Goal: Obtain resource: Obtain resource

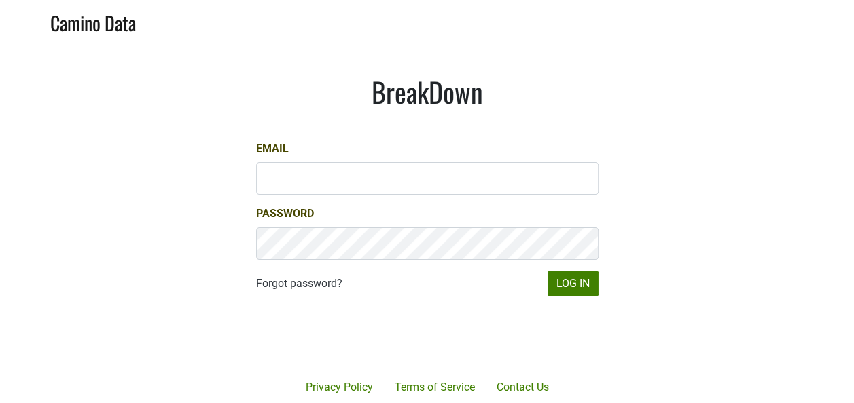
click at [600, 290] on div at bounding box center [477, 337] width 278 height 155
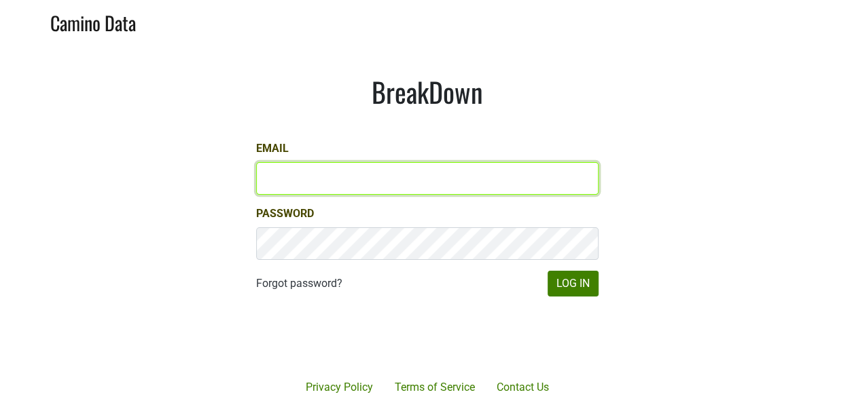
click at [410, 182] on input "Email" at bounding box center [427, 178] width 342 height 33
type input "[PERSON_NAME][EMAIL_ADDRESS][DOMAIN_NAME]"
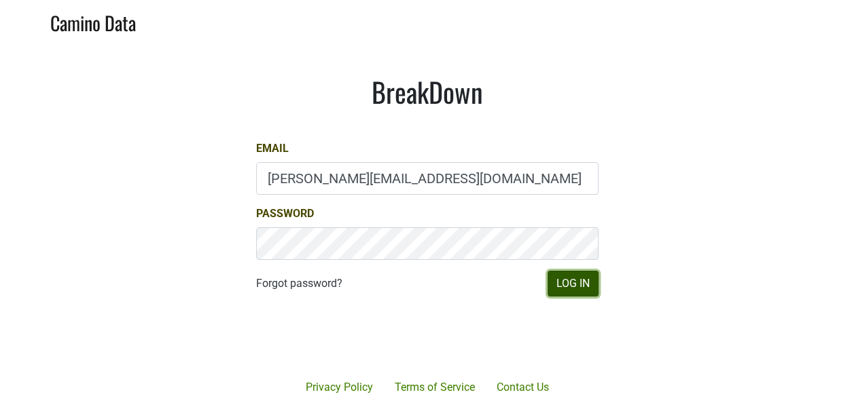
click at [585, 281] on button "Log In" at bounding box center [572, 284] width 51 height 26
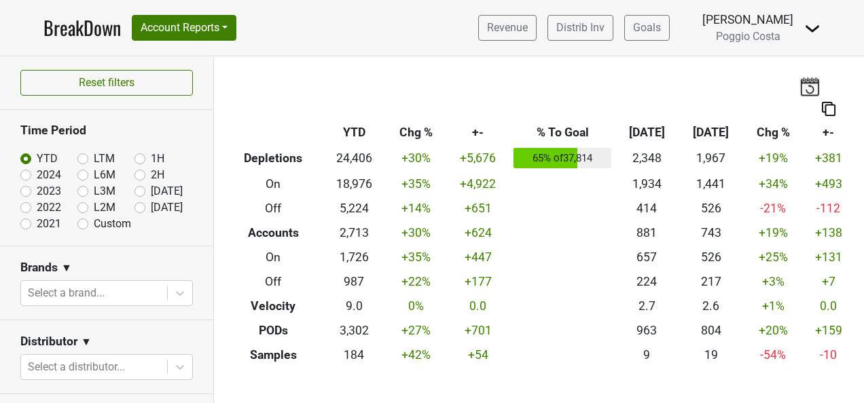
click at [151, 189] on label "Sep '25" at bounding box center [167, 191] width 32 height 16
click at [134, 189] on input "Sep '25" at bounding box center [161, 190] width 54 height 14
radio input "true"
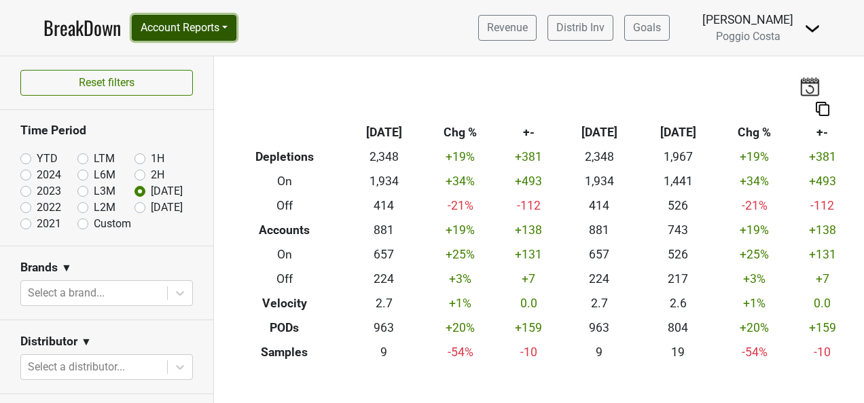
click at [201, 35] on button "Account Reports" at bounding box center [184, 28] width 105 height 26
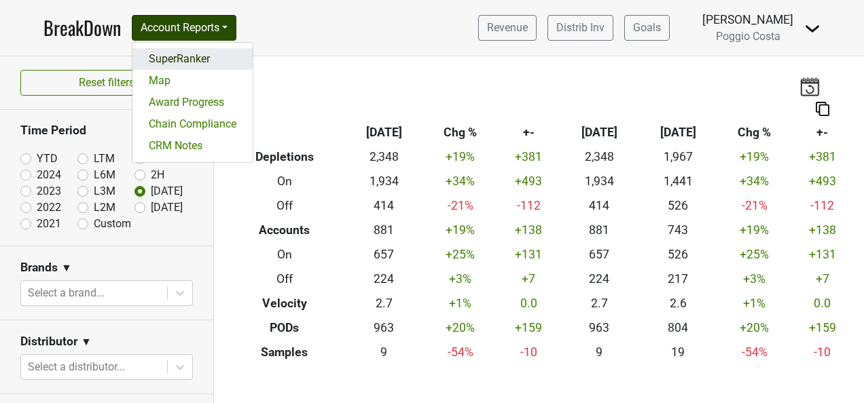
click at [202, 57] on link "SuperRanker" at bounding box center [192, 59] width 120 height 22
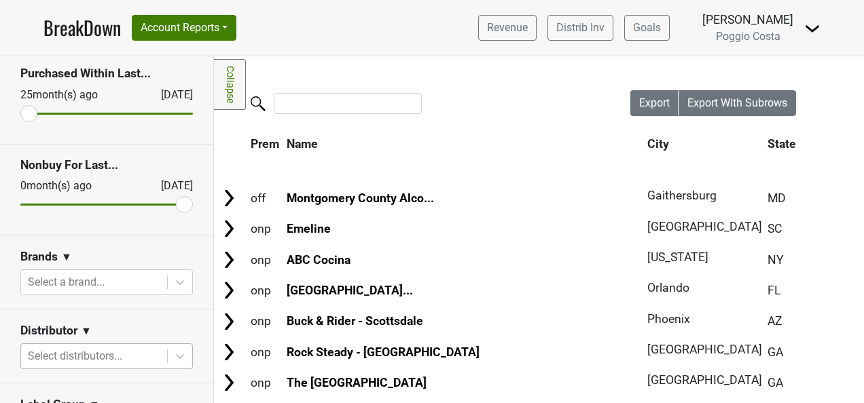
scroll to position [136, 0]
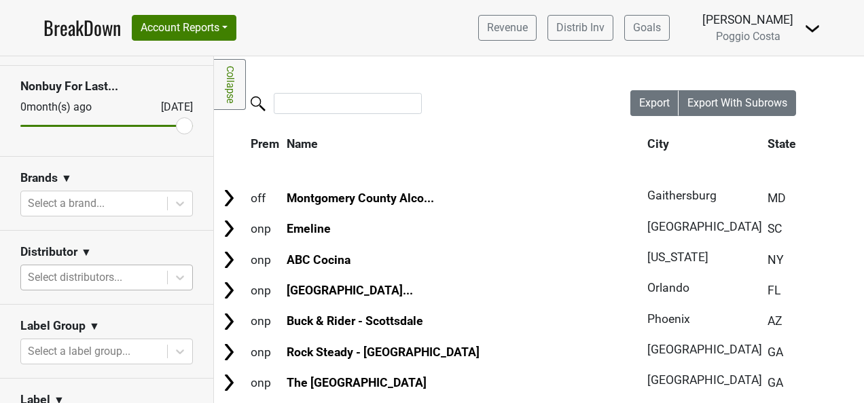
click at [144, 274] on div at bounding box center [94, 277] width 132 height 19
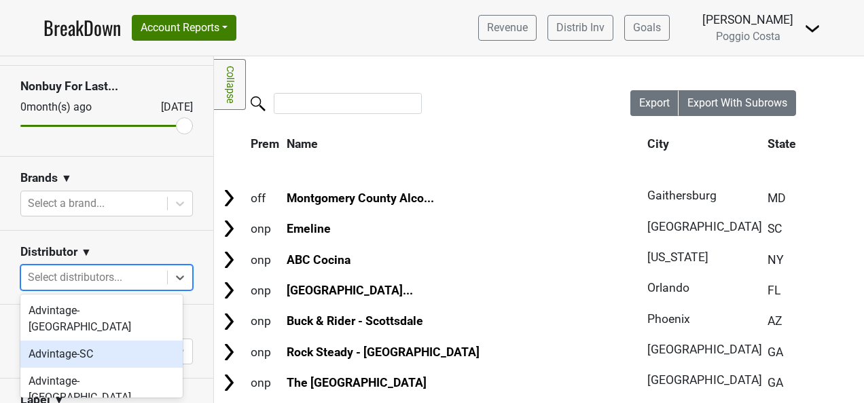
click at [118, 341] on div "Advintage-SC" at bounding box center [101, 354] width 162 height 27
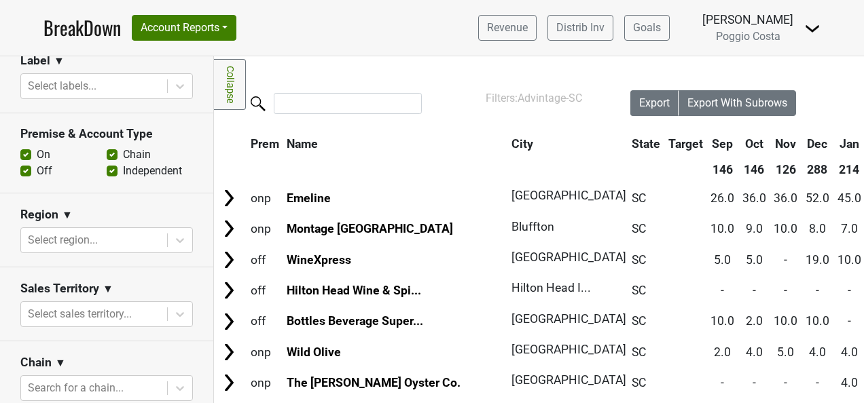
scroll to position [543, 0]
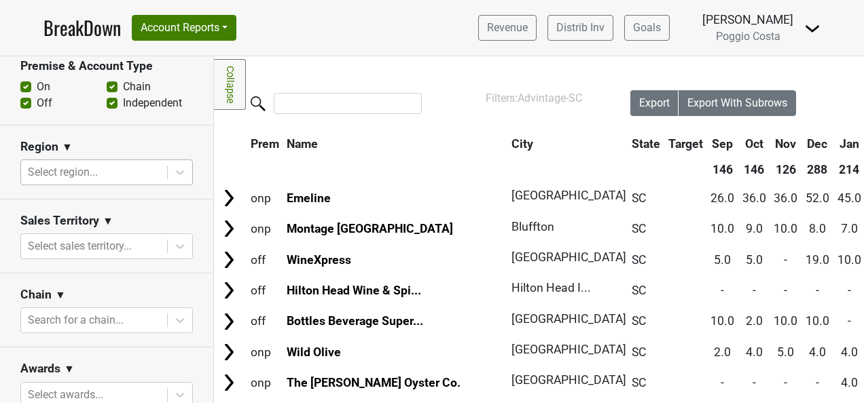
click at [145, 168] on div at bounding box center [94, 172] width 132 height 19
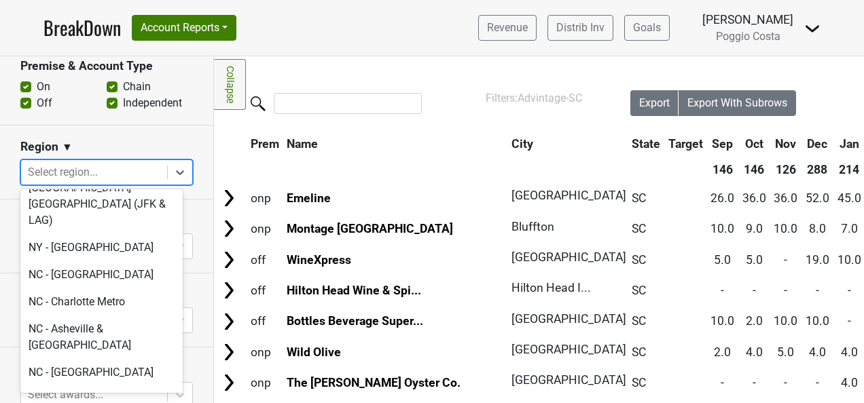
scroll to position [3279, 0]
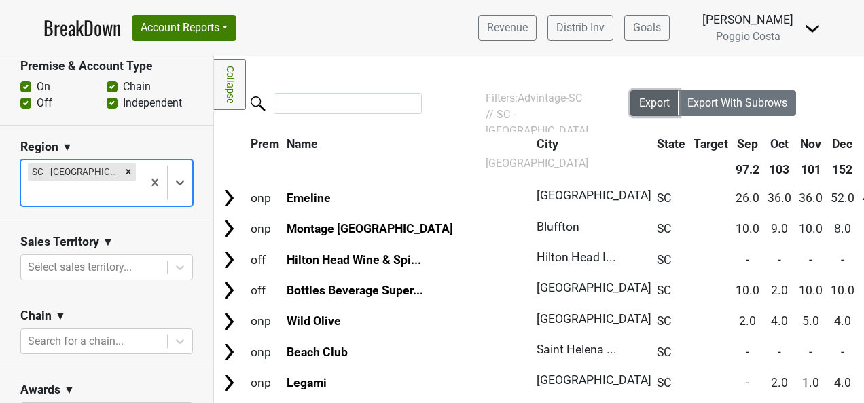
click at [639, 105] on span "Export" at bounding box center [654, 102] width 31 height 13
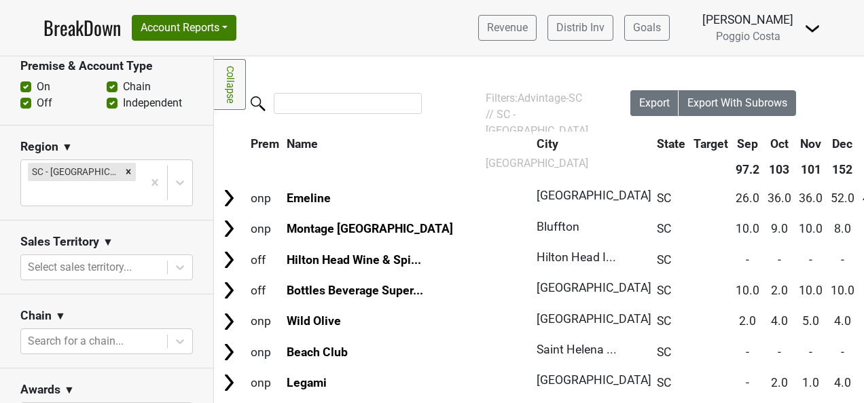
drag, startPoint x: 415, startPoint y: 150, endPoint x: 391, endPoint y: 148, distance: 23.9
click at [415, 150] on th "Name" at bounding box center [408, 144] width 249 height 24
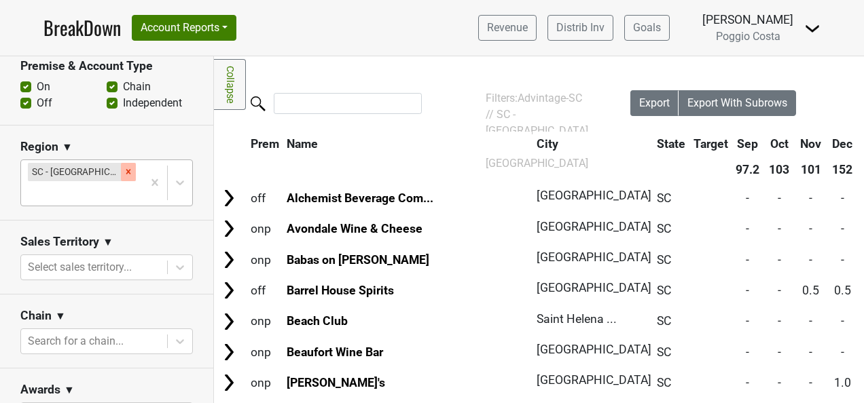
click at [124, 170] on icon "Remove SC - Charleston, Kiawah, Hilton Head" at bounding box center [129, 172] width 10 height 10
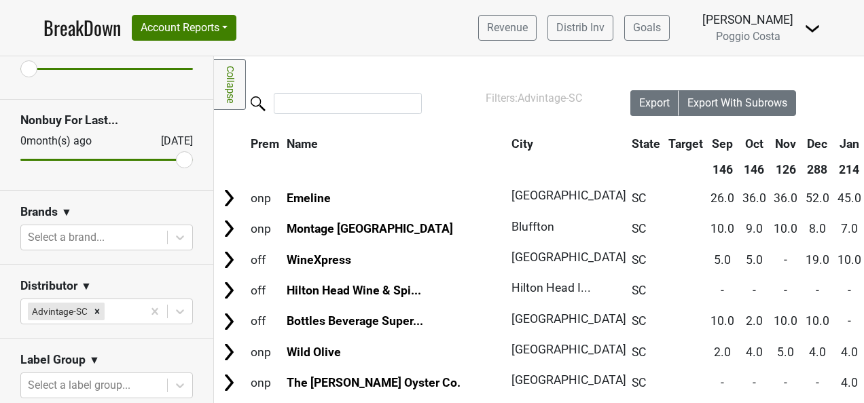
scroll to position [204, 0]
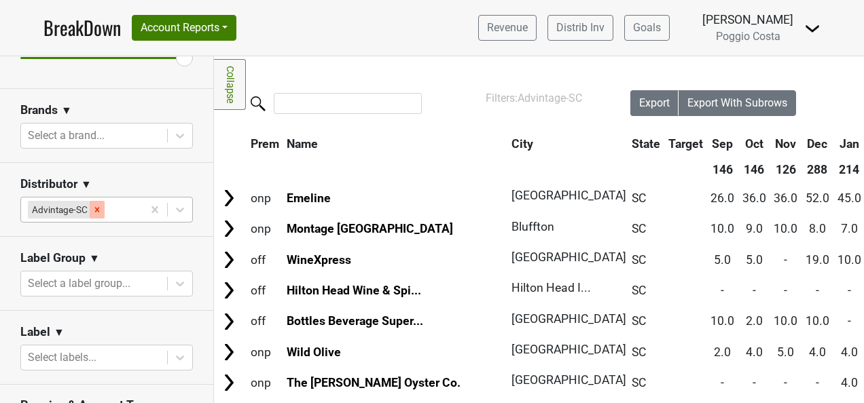
click at [99, 212] on icon "Remove Advintage-SC" at bounding box center [97, 210] width 10 height 10
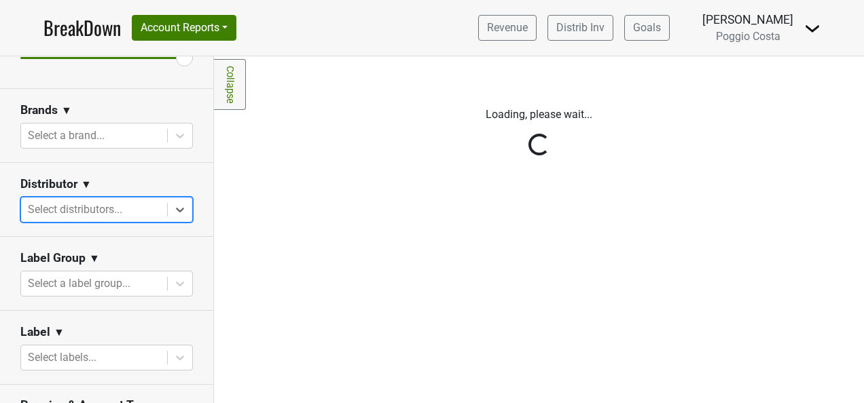
click at [130, 209] on div "Reset filters Purchased Within Last... [DATE] [DATE] Nonbuy For Last... [DATE] …" at bounding box center [107, 229] width 214 height 347
click at [132, 208] on div at bounding box center [94, 209] width 132 height 19
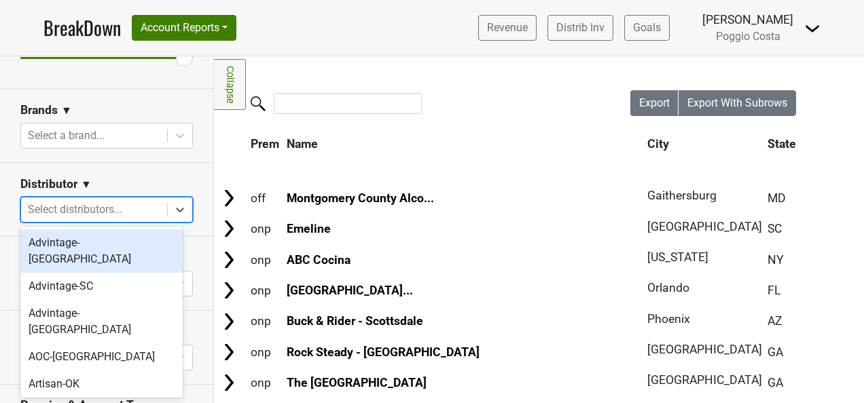
click at [88, 205] on div at bounding box center [94, 209] width 132 height 19
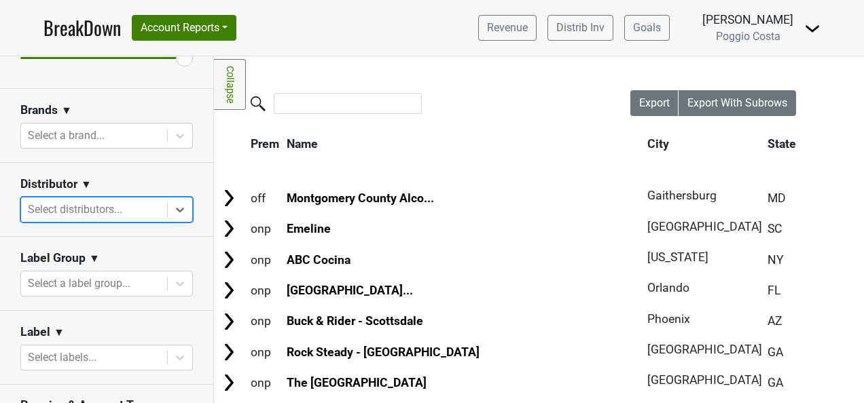
click at [109, 213] on div at bounding box center [94, 209] width 132 height 19
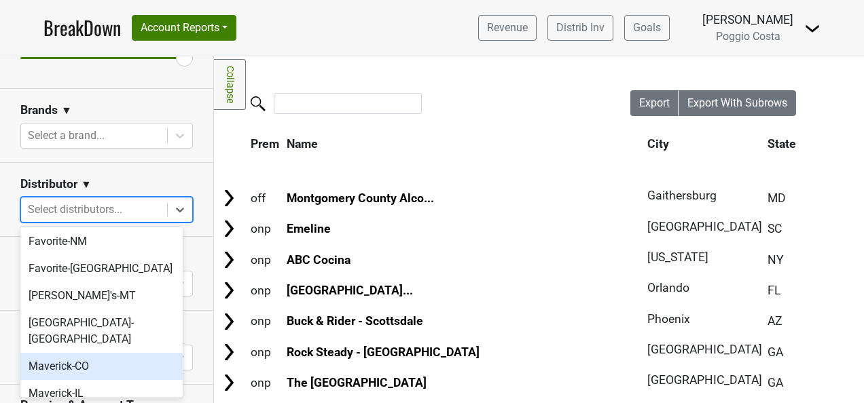
scroll to position [475, 0]
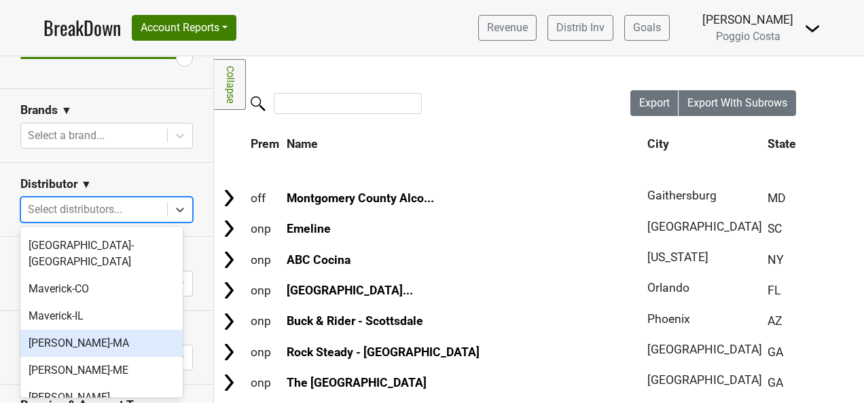
click at [147, 225] on section "Distributor ▼ option [PERSON_NAME]-[GEOGRAPHIC_DATA] focused, 18 of 40. 40 resu…" at bounding box center [106, 200] width 213 height 74
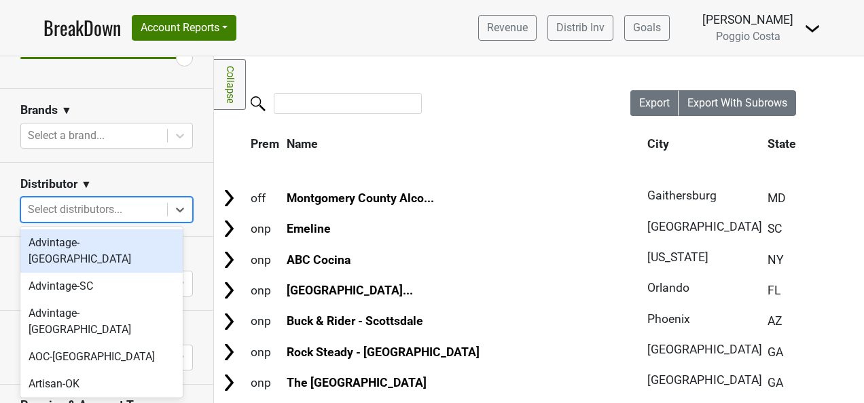
click at [139, 204] on div at bounding box center [94, 209] width 132 height 19
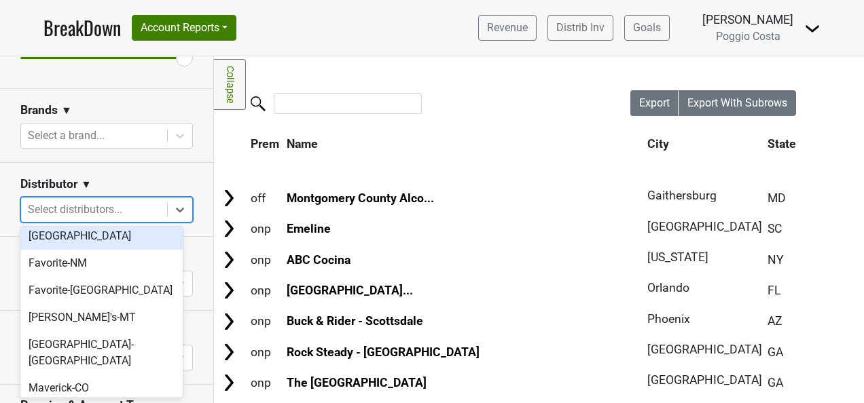
scroll to position [407, 0]
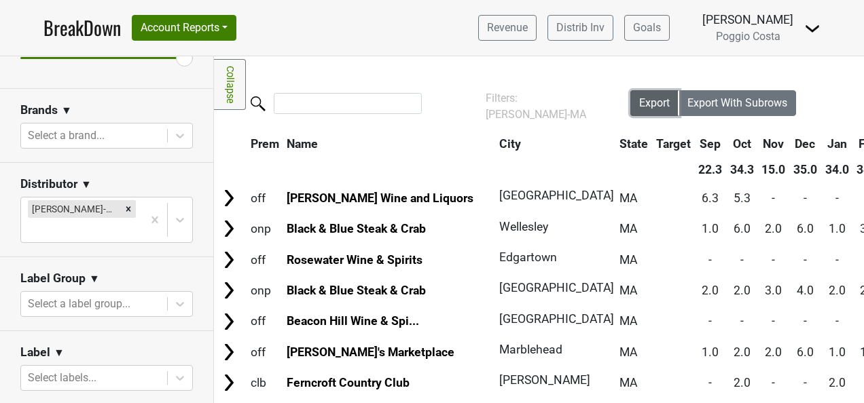
click at [640, 99] on span "Export" at bounding box center [654, 102] width 31 height 13
click at [372, 69] on div "Filters Collapse Loading, please wait... Please wait, your file is being downlo…" at bounding box center [539, 229] width 650 height 347
click at [126, 211] on icon "Remove MS Walker-MA" at bounding box center [128, 208] width 5 height 5
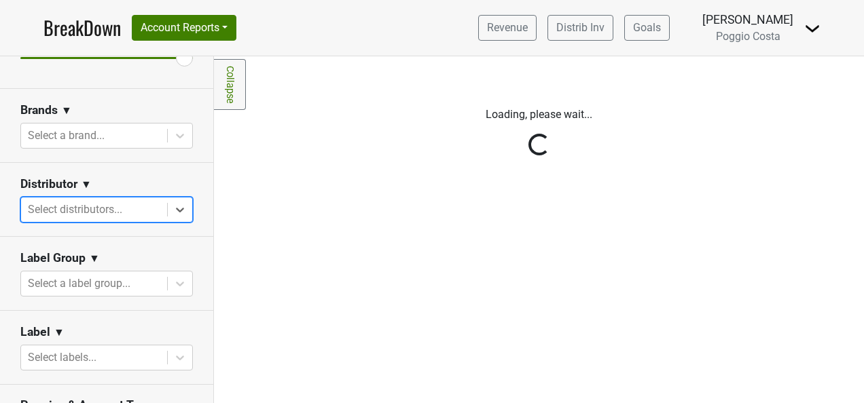
click at [124, 209] on div "Reset filters Purchased Within Last... [DATE] [DATE] Nonbuy For Last... [DATE] …" at bounding box center [107, 229] width 214 height 347
click at [121, 207] on div "Reset filters Purchased Within Last... [DATE] [DATE] Nonbuy For Last... [DATE] …" at bounding box center [107, 229] width 214 height 347
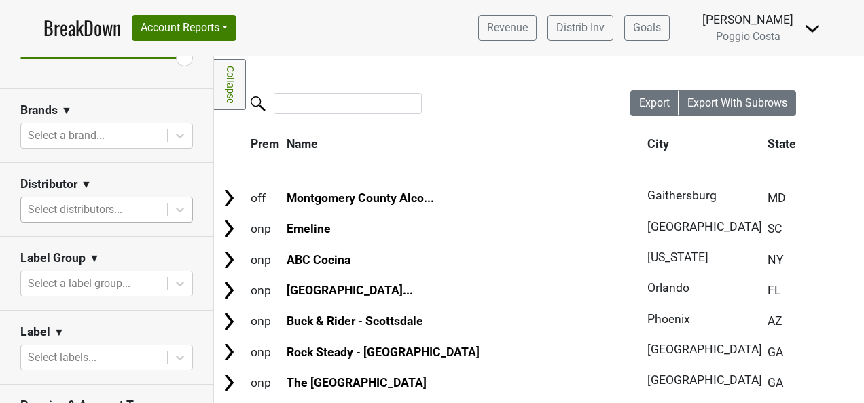
click at [132, 208] on div at bounding box center [94, 209] width 132 height 19
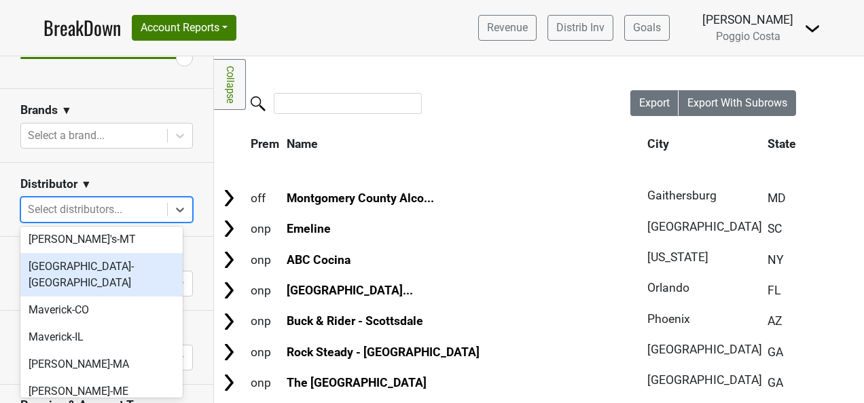
scroll to position [475, 0]
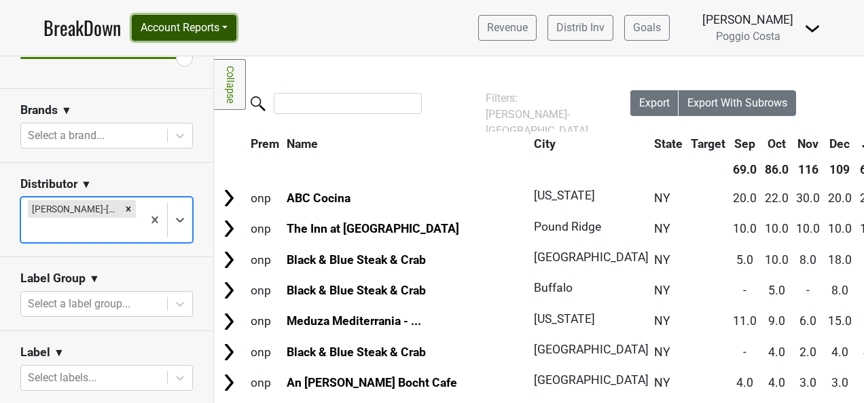
click at [202, 32] on button "Account Reports" at bounding box center [184, 28] width 105 height 26
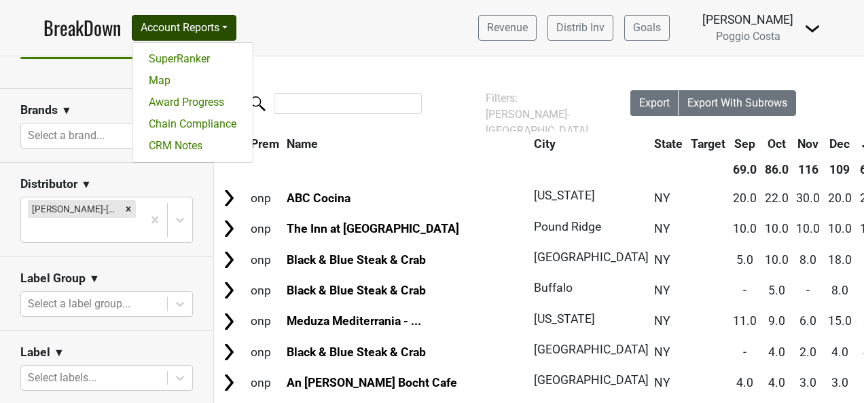
click at [357, 39] on nav "BreakDown Account Reports SuperRanker Map Award Progress Chain Compliance CRM N…" at bounding box center [432, 28] width 799 height 56
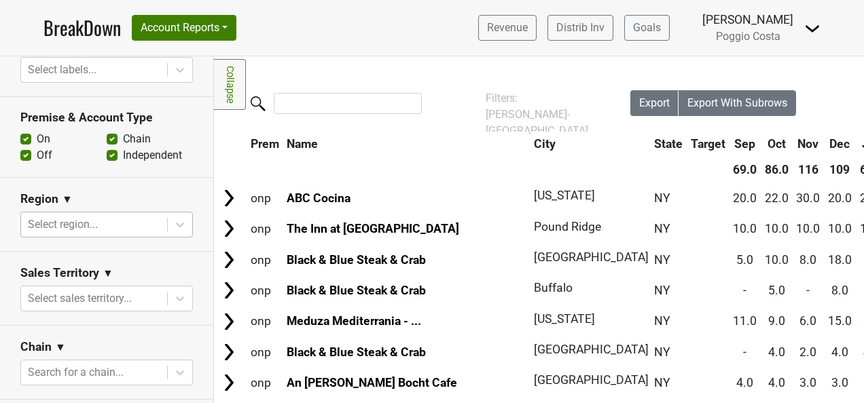
scroll to position [543, 0]
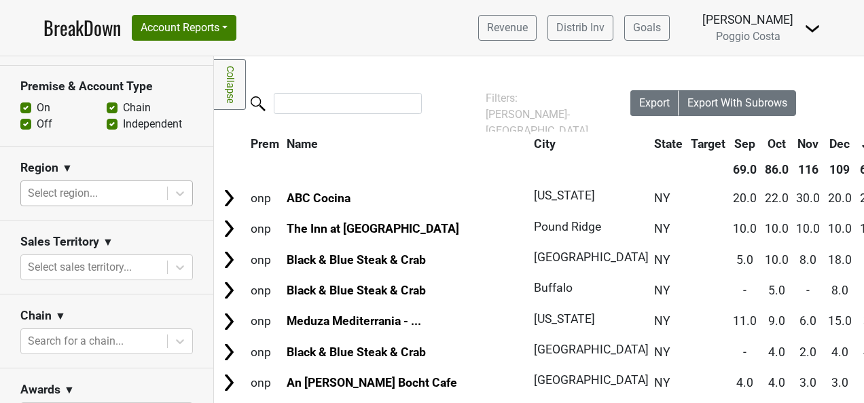
click at [117, 184] on div at bounding box center [94, 193] width 132 height 19
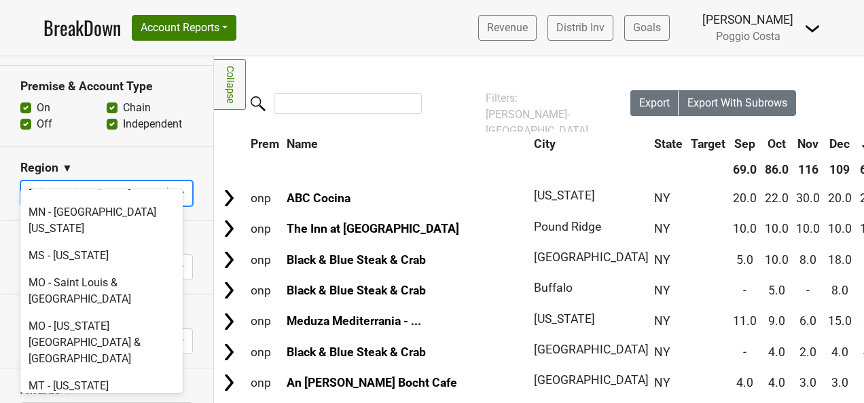
scroll to position [2581, 0]
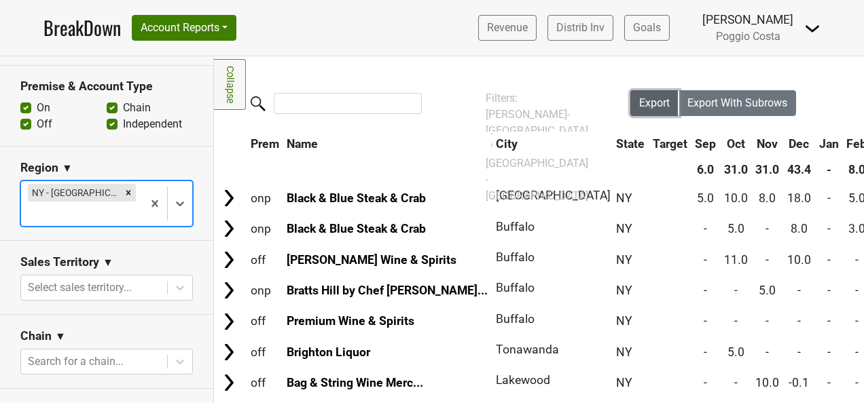
click at [655, 103] on span "Export" at bounding box center [654, 102] width 31 height 13
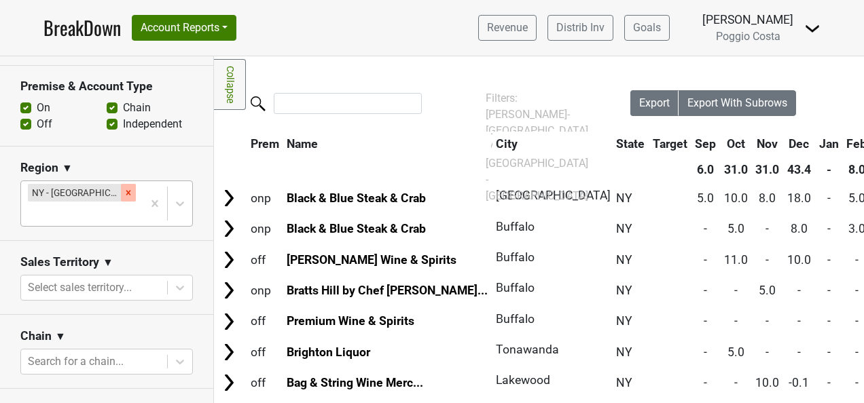
click at [124, 188] on icon "Remove NY - Western NY & Finger Lakes" at bounding box center [129, 193] width 10 height 10
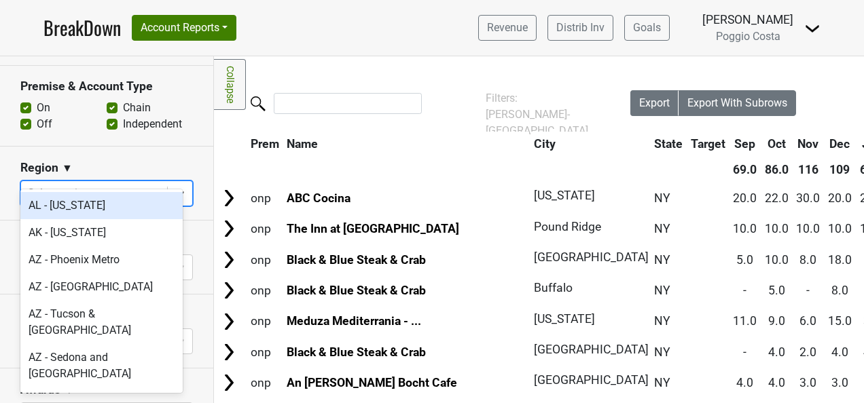
click at [113, 184] on div at bounding box center [94, 193] width 132 height 19
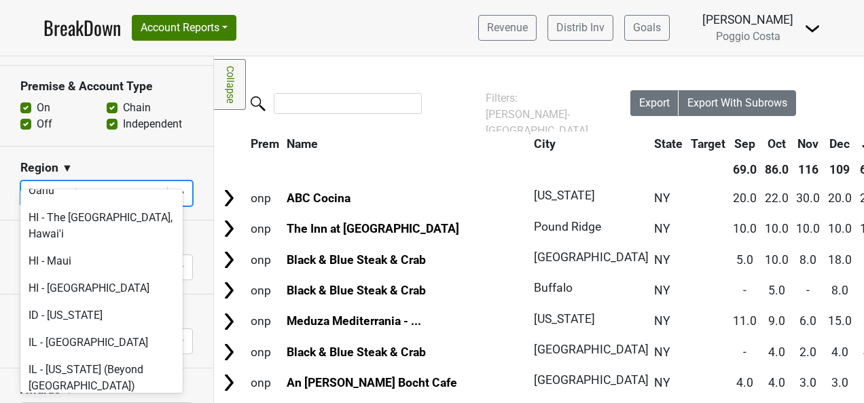
scroll to position [1630, 0]
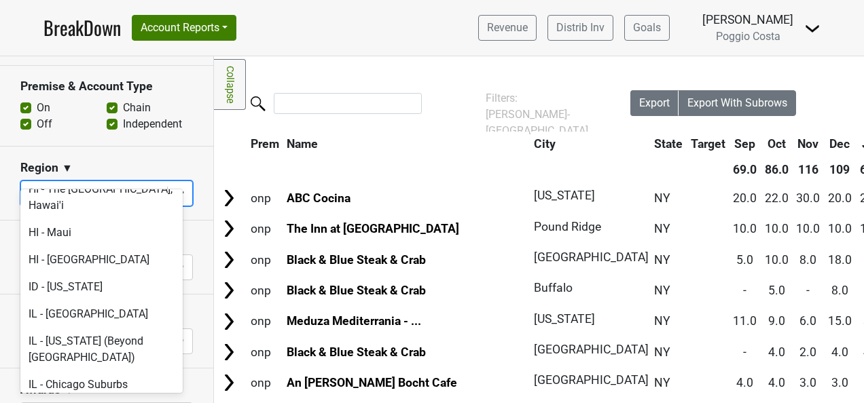
click at [175, 147] on section "Region ▼ option KS - [US_STATE] focused, 55 of 135. 135 results available. Use …" at bounding box center [106, 184] width 213 height 74
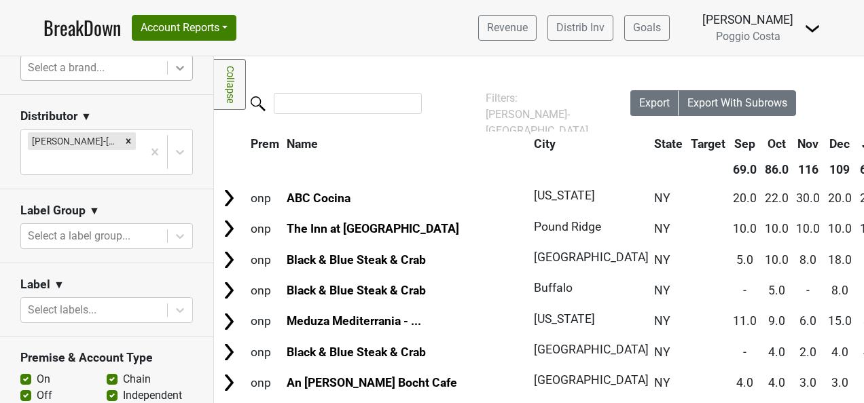
scroll to position [68, 0]
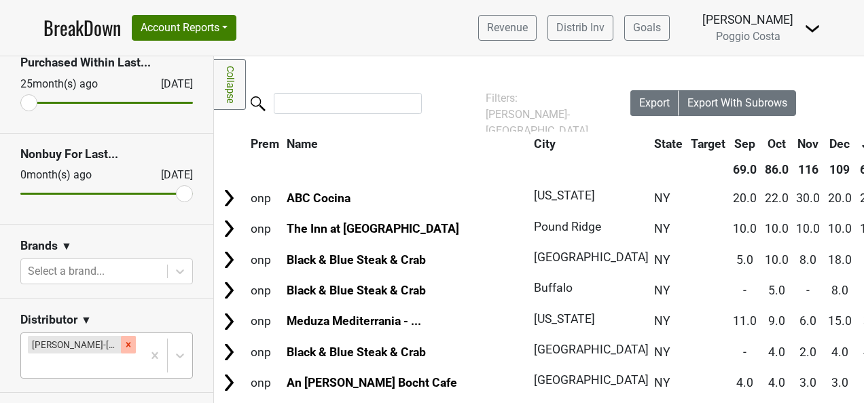
click at [121, 336] on div "Remove MS Walker-NY" at bounding box center [128, 345] width 15 height 18
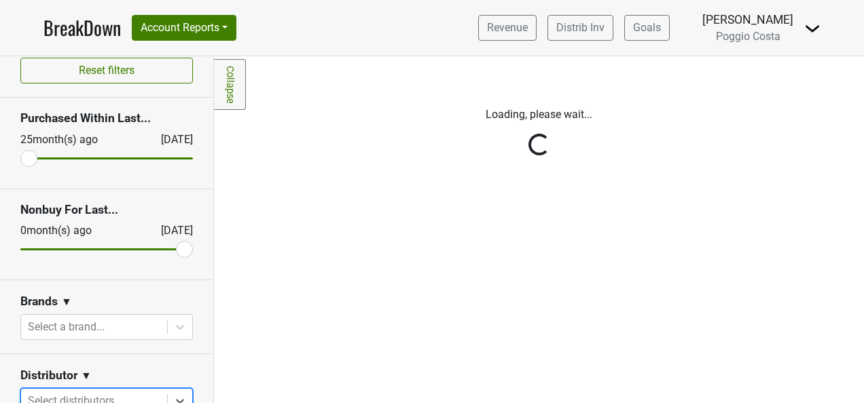
scroll to position [0, 0]
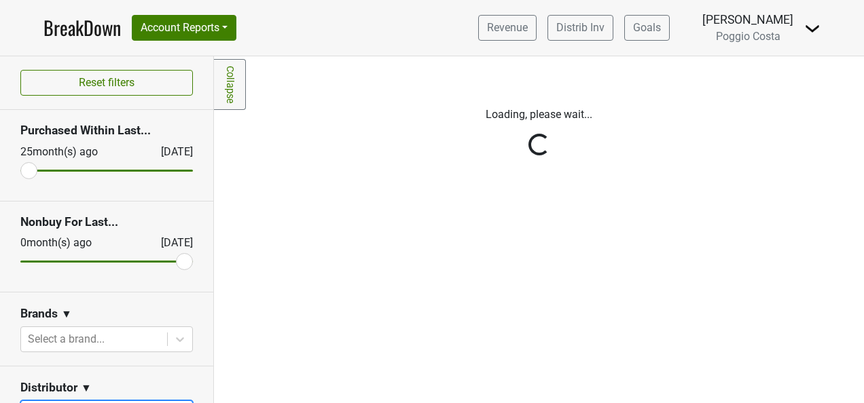
click at [131, 280] on section "Nonbuy For Last... [DATE] [DATE]" at bounding box center [106, 247] width 213 height 91
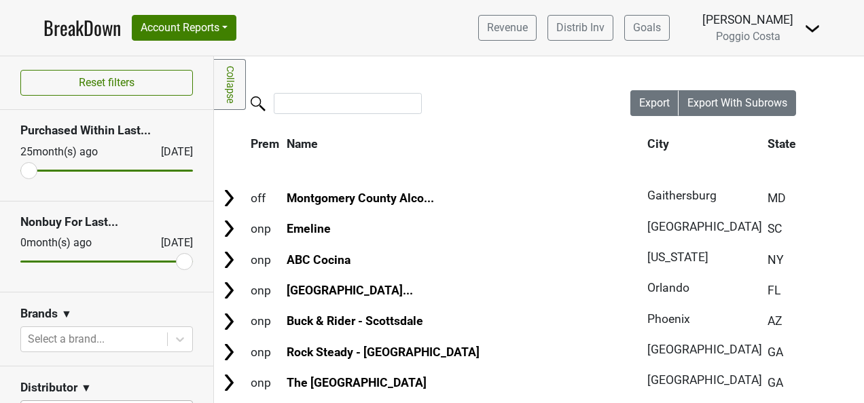
scroll to position [136, 0]
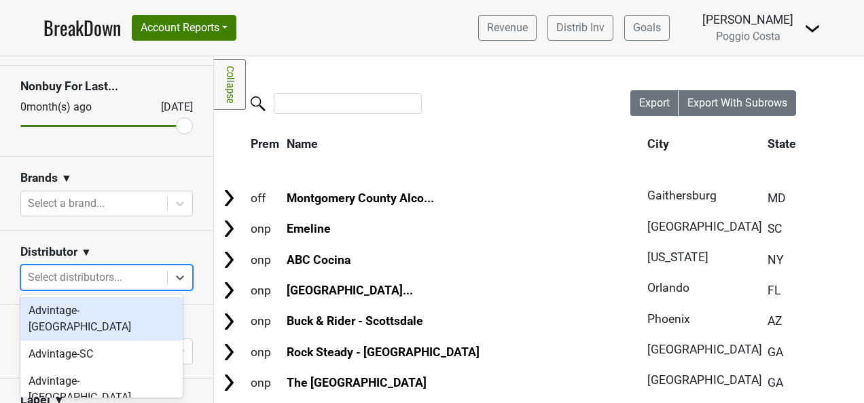
click at [124, 275] on div at bounding box center [94, 277] width 132 height 19
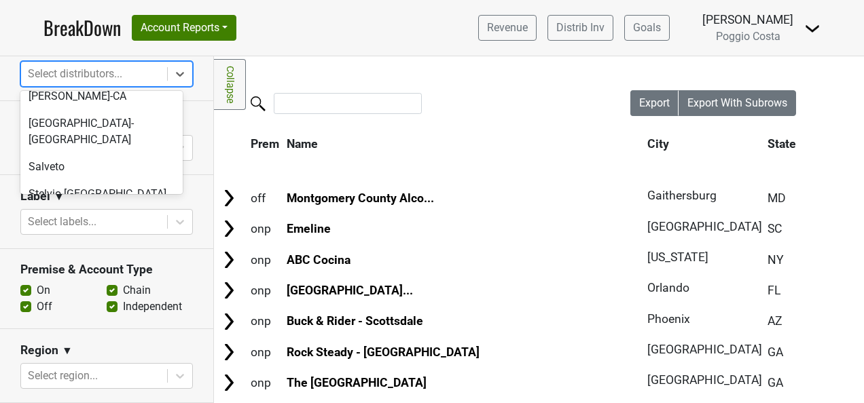
scroll to position [989, 0]
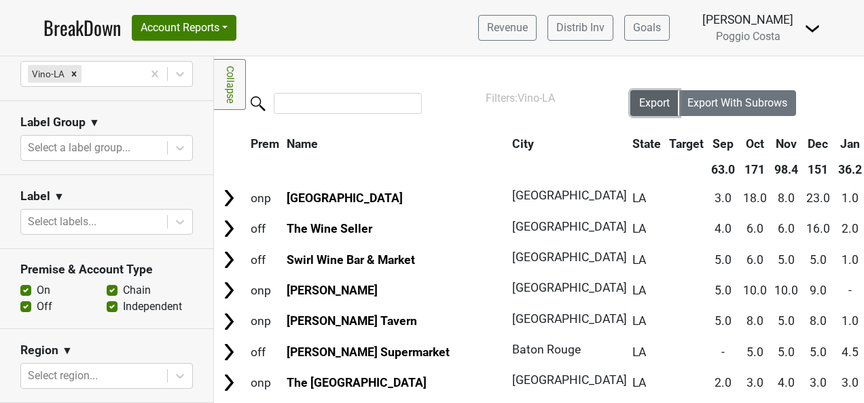
click at [639, 106] on span "Export" at bounding box center [654, 102] width 31 height 13
click at [448, 18] on nav "BreakDown Account Reports SuperRanker Map Award Progress Chain Compliance CRM N…" at bounding box center [432, 28] width 799 height 56
click at [69, 72] on icon "Remove Vino-LA" at bounding box center [74, 74] width 10 height 10
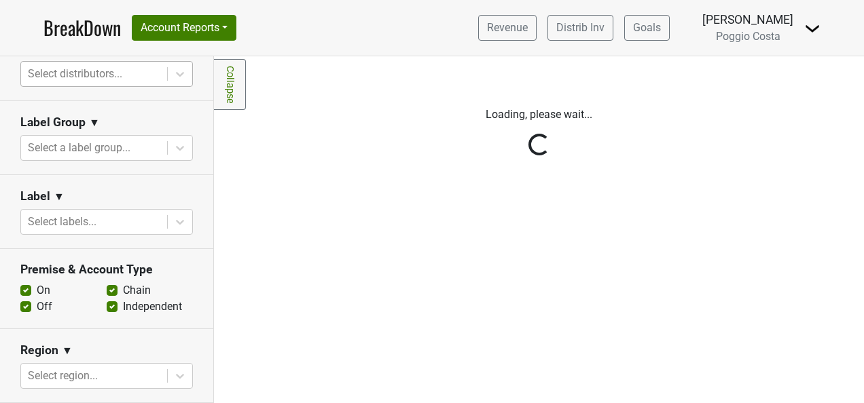
click at [128, 69] on div "Reset filters Purchased Within Last... [DATE] [DATE] Nonbuy For Last... [DATE] …" at bounding box center [107, 229] width 214 height 347
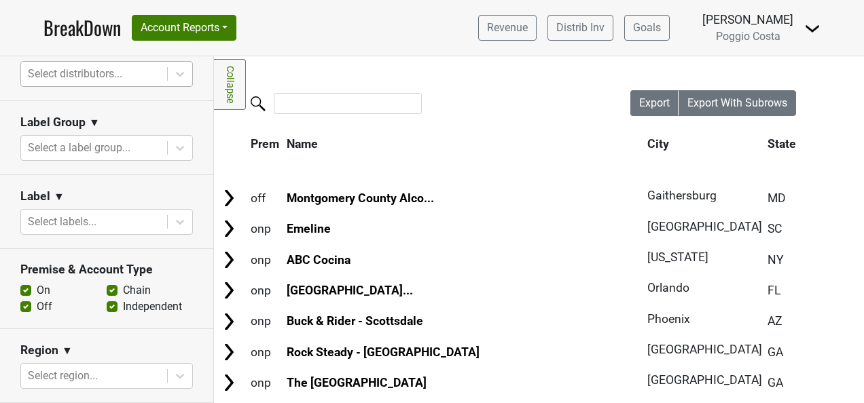
scroll to position [204, 0]
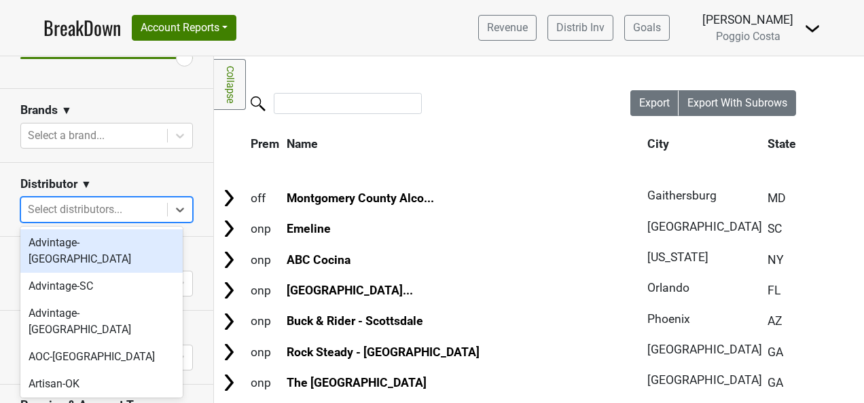
click at [136, 207] on div at bounding box center [94, 209] width 132 height 19
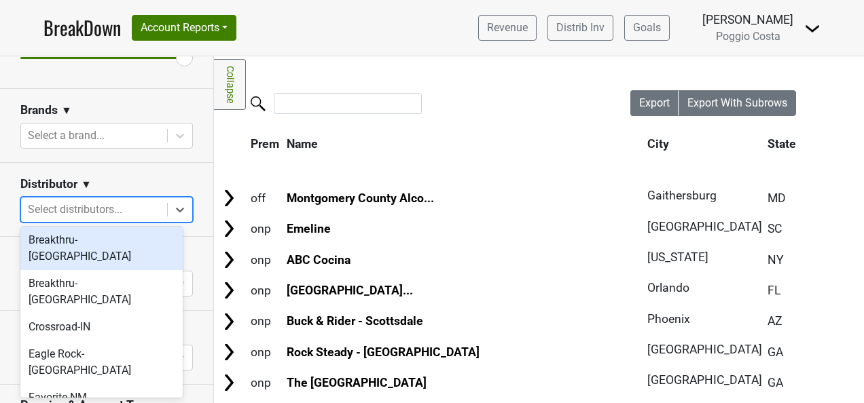
scroll to position [272, 0]
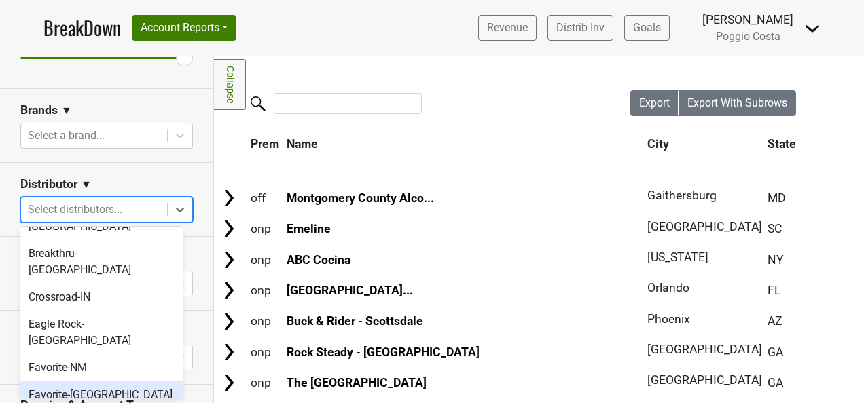
click at [133, 382] on div "Favorite-[GEOGRAPHIC_DATA]" at bounding box center [101, 395] width 162 height 27
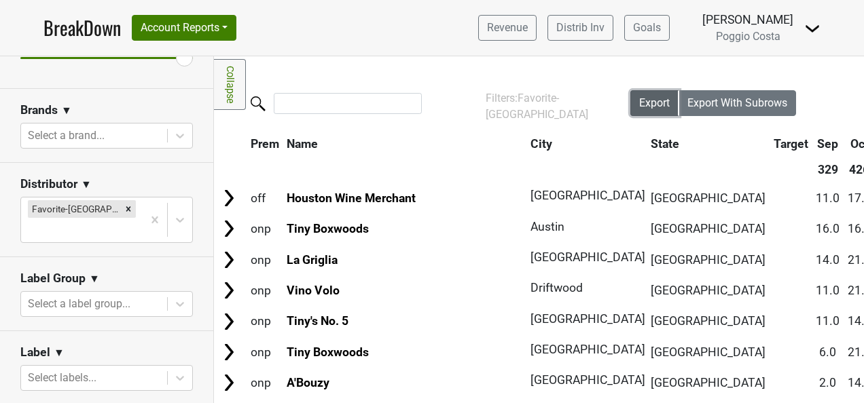
click at [634, 94] on button "Export" at bounding box center [654, 103] width 49 height 26
